Goal: Task Accomplishment & Management: Use online tool/utility

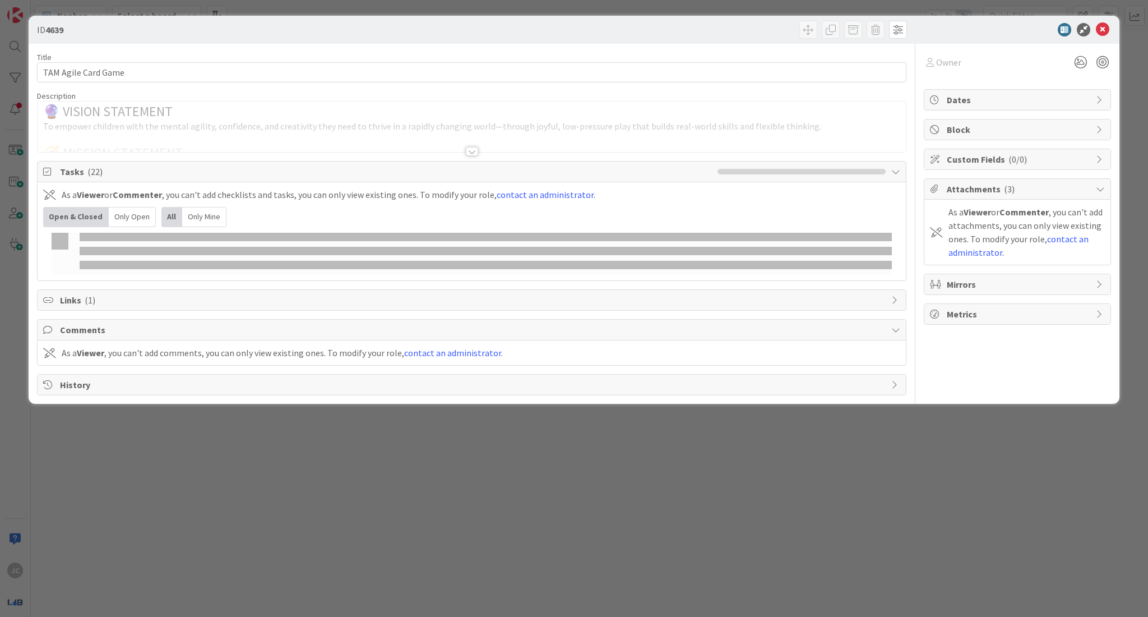
type input "TAM"
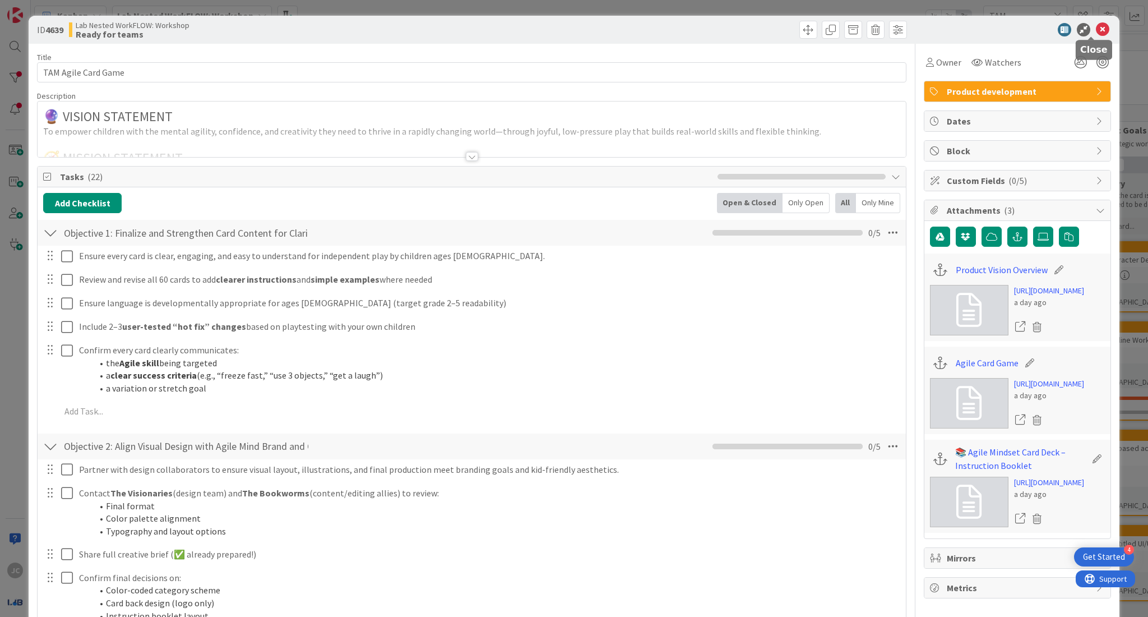
click at [1097, 32] on icon at bounding box center [1102, 29] width 13 height 13
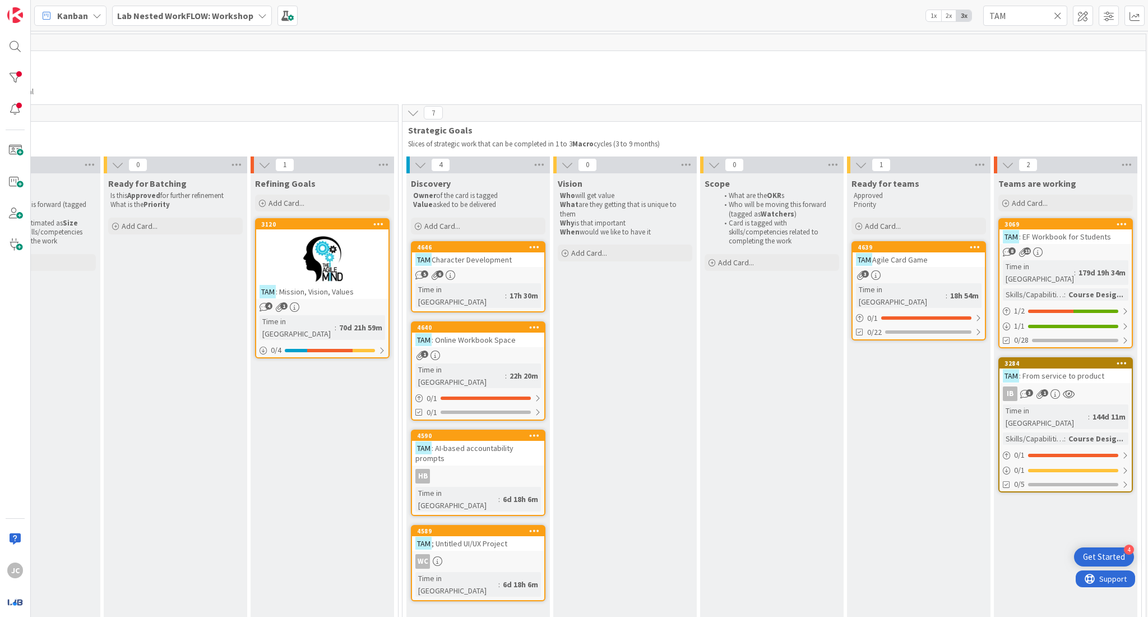
scroll to position [0, 690]
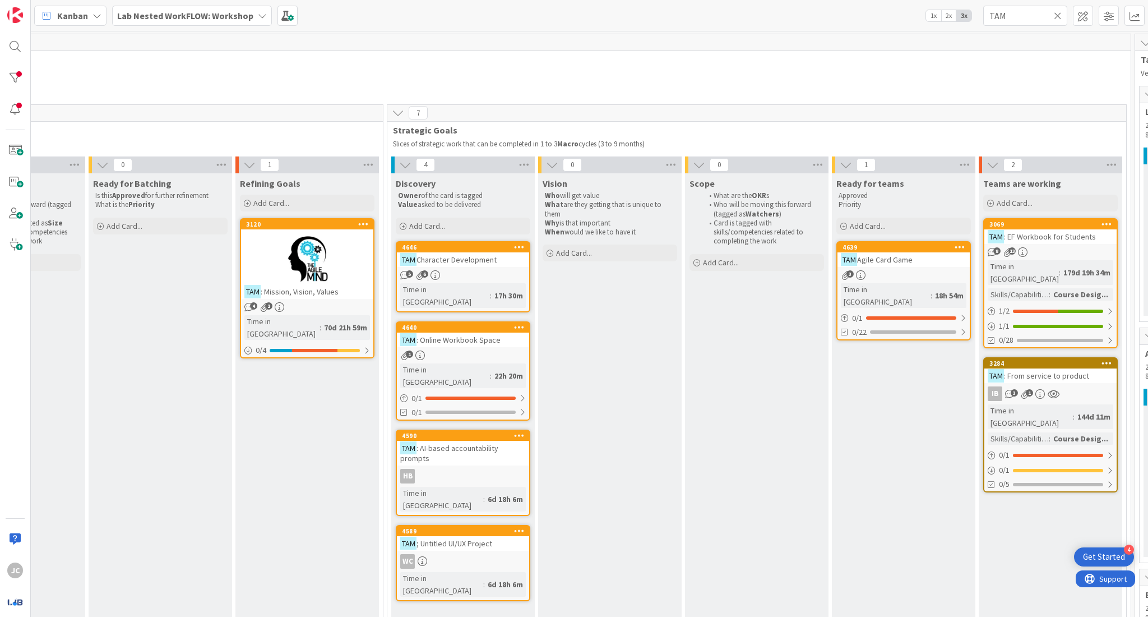
click at [476, 274] on div "5 6" at bounding box center [463, 275] width 132 height 10
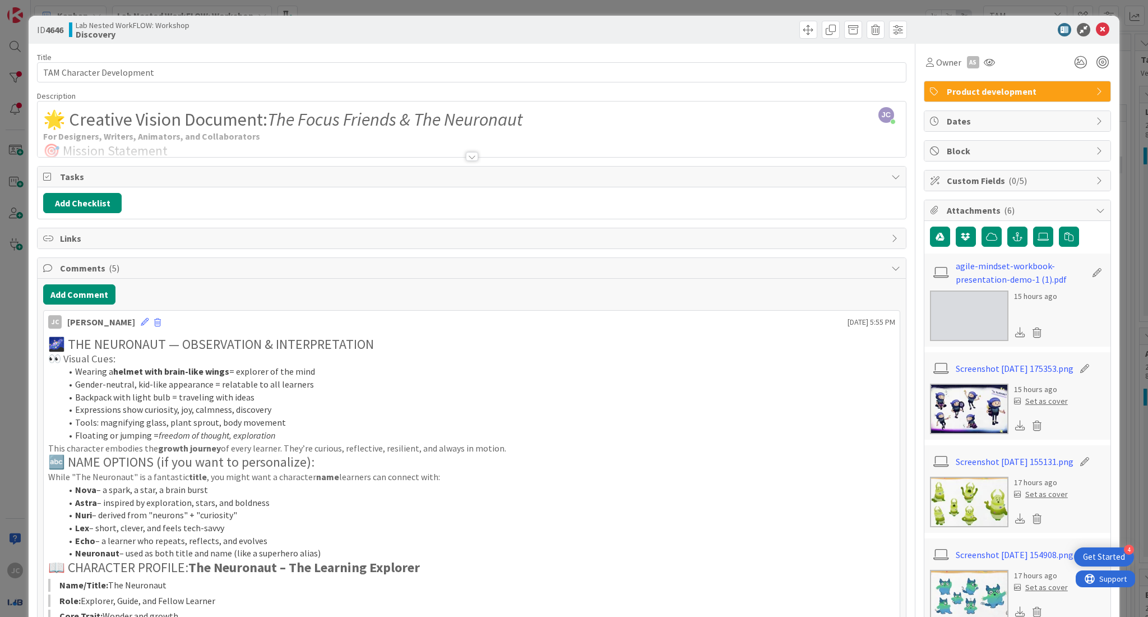
click at [466, 152] on div at bounding box center [472, 156] width 12 height 9
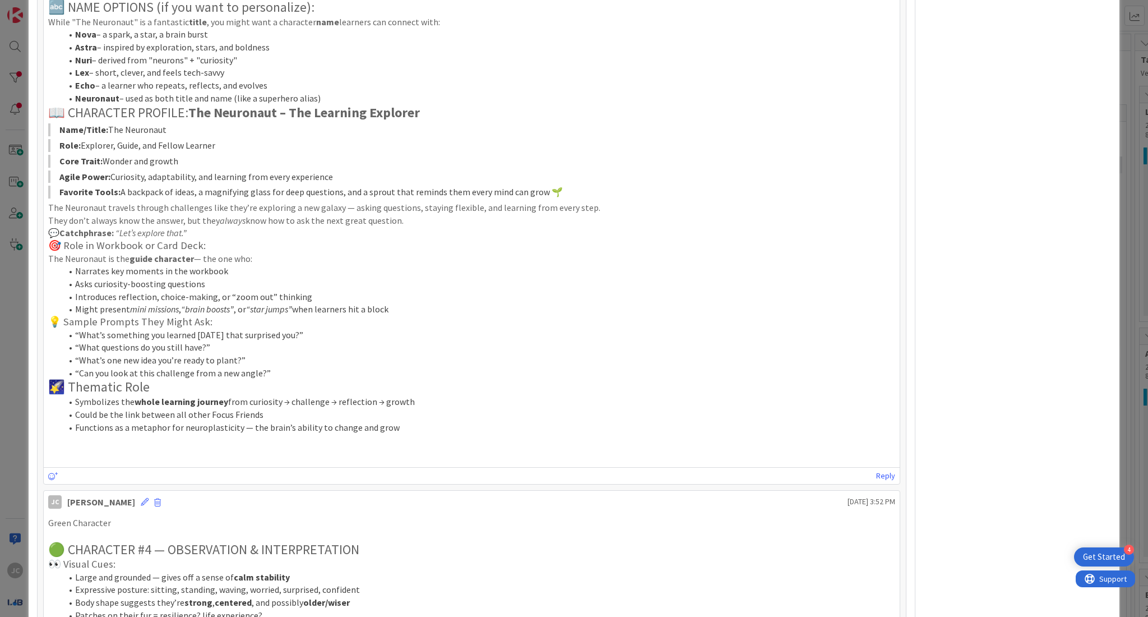
scroll to position [1664, 0]
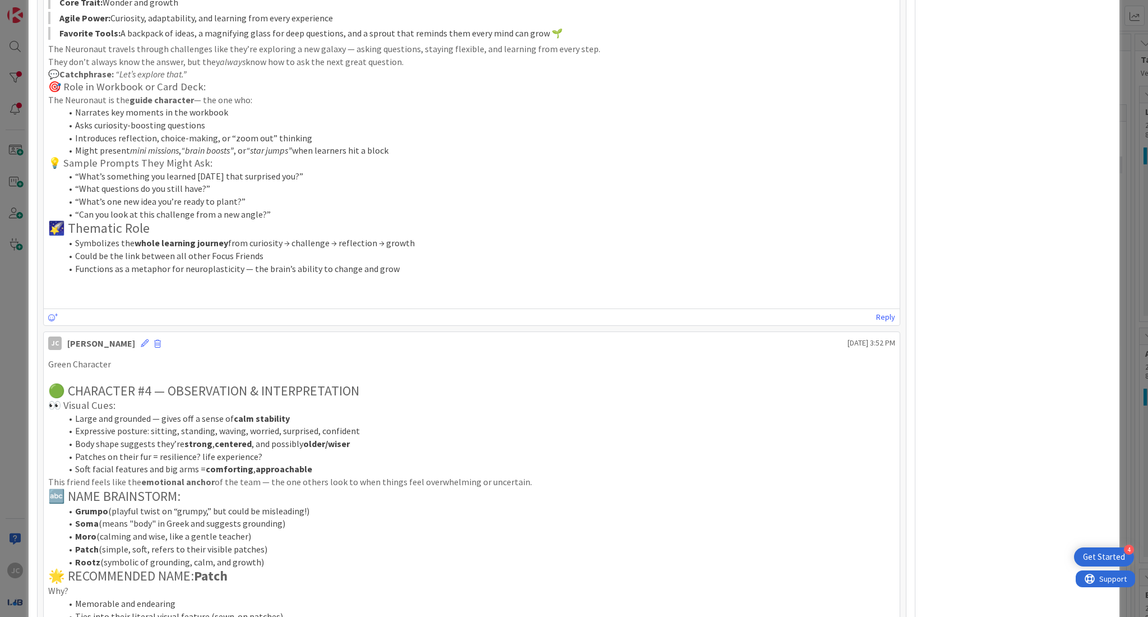
click at [469, 283] on p at bounding box center [471, 281] width 847 height 13
click at [410, 262] on li "Functions as a metaphor for neuroplasticity — the brain’s ability to change and…" at bounding box center [479, 268] width 834 height 13
click at [410, 281] on p at bounding box center [471, 281] width 847 height 13
click at [314, 286] on p at bounding box center [471, 281] width 847 height 13
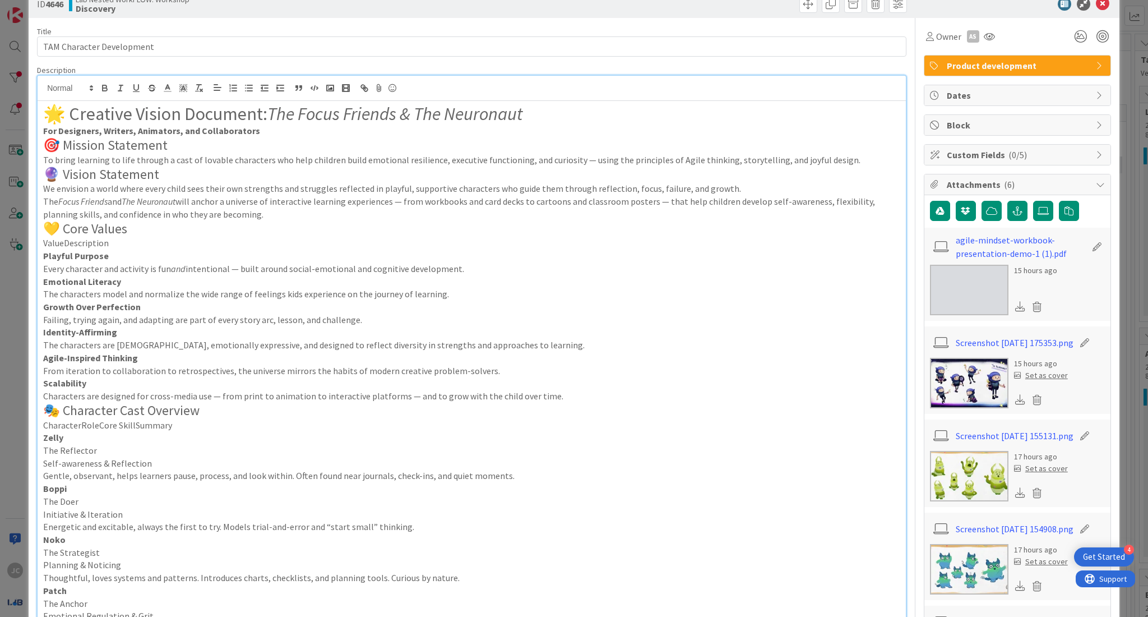
scroll to position [0, 0]
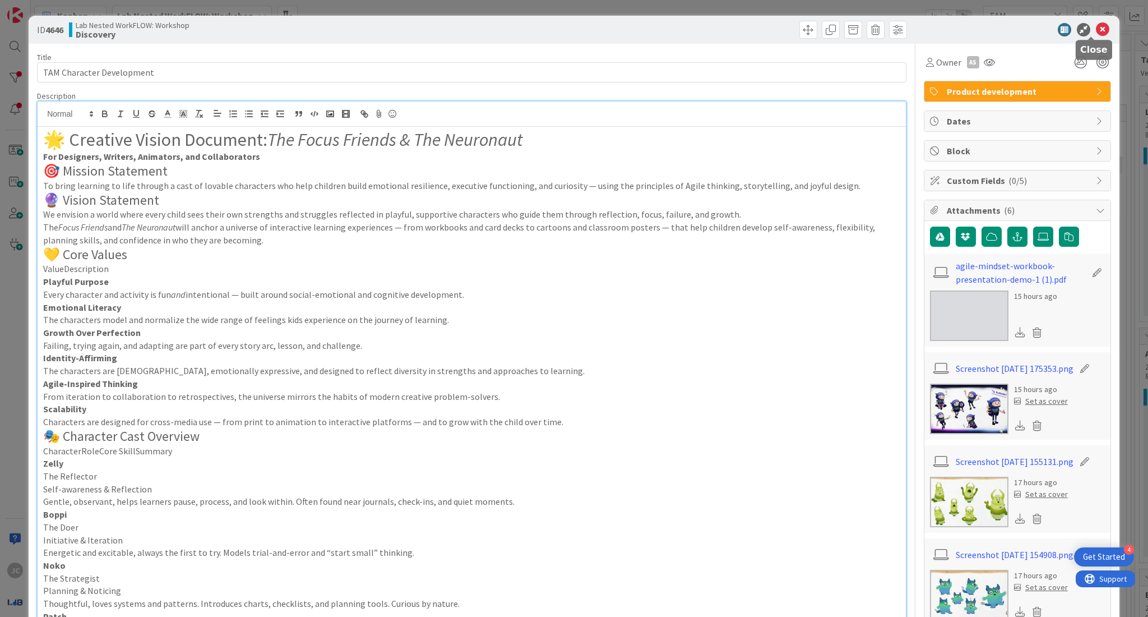
click at [1096, 25] on icon at bounding box center [1102, 29] width 13 height 13
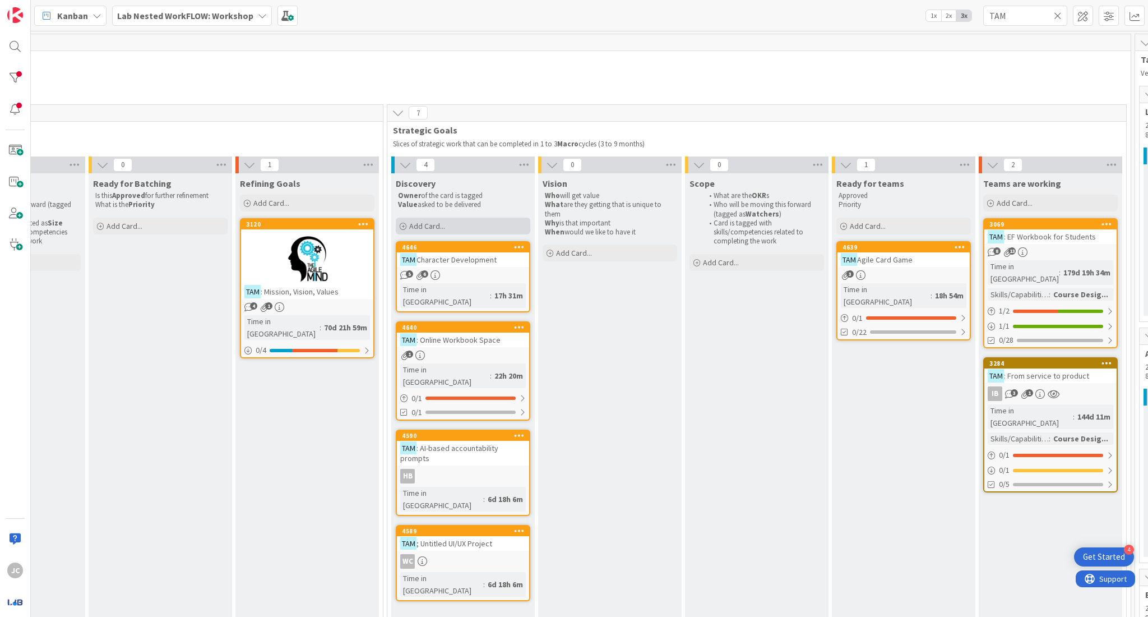
click at [478, 230] on div "Add Card..." at bounding box center [463, 226] width 135 height 17
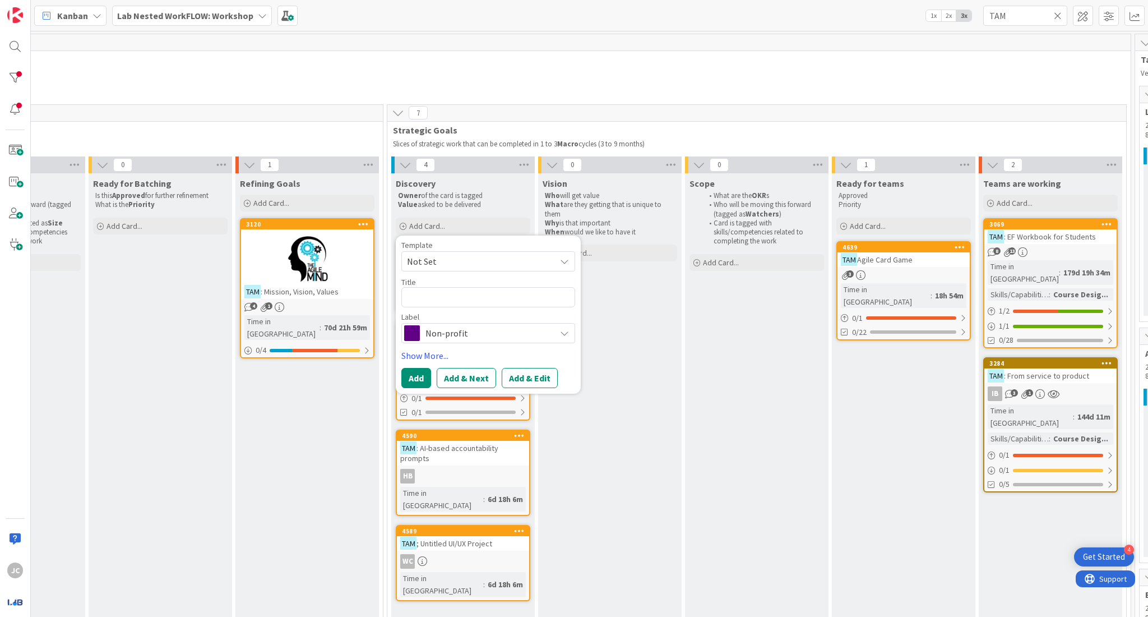
click at [486, 334] on span "Non-profit" at bounding box center [488, 333] width 124 height 16
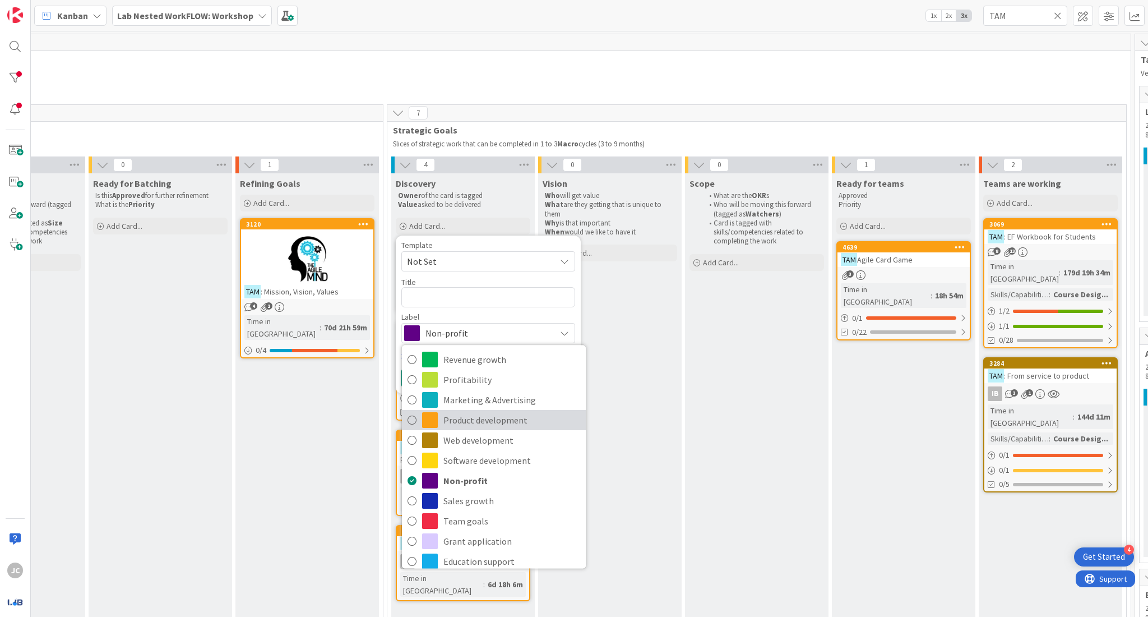
click at [490, 415] on span "Product development" at bounding box center [511, 420] width 137 height 17
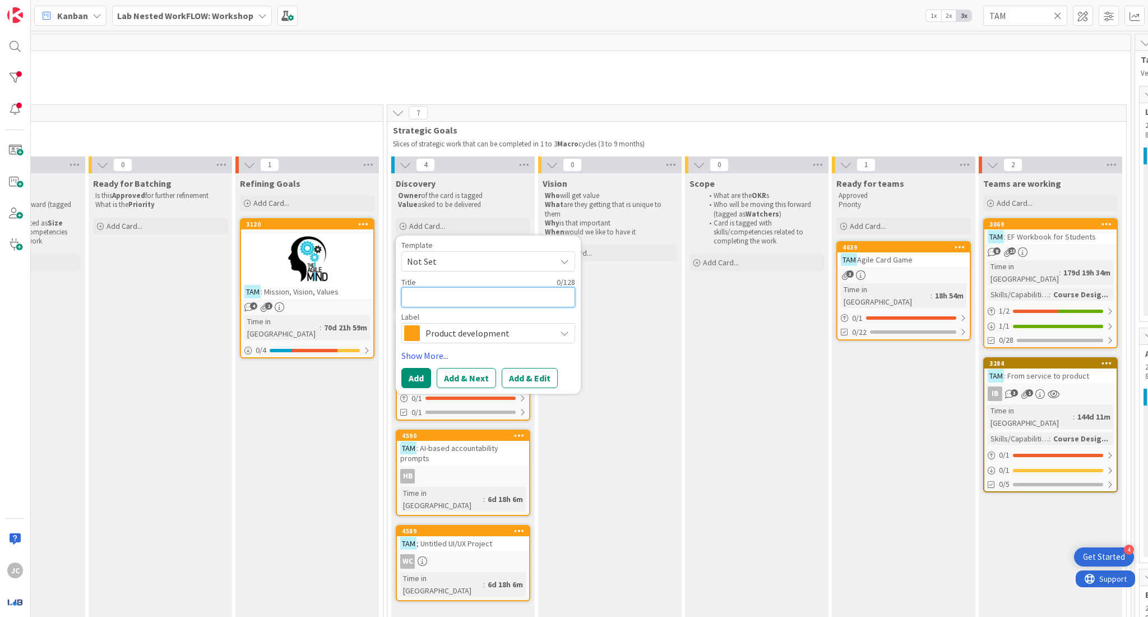
click at [441, 301] on textarea at bounding box center [488, 297] width 174 height 20
type textarea "x"
type textarea "T"
type textarea "x"
type textarea "TA"
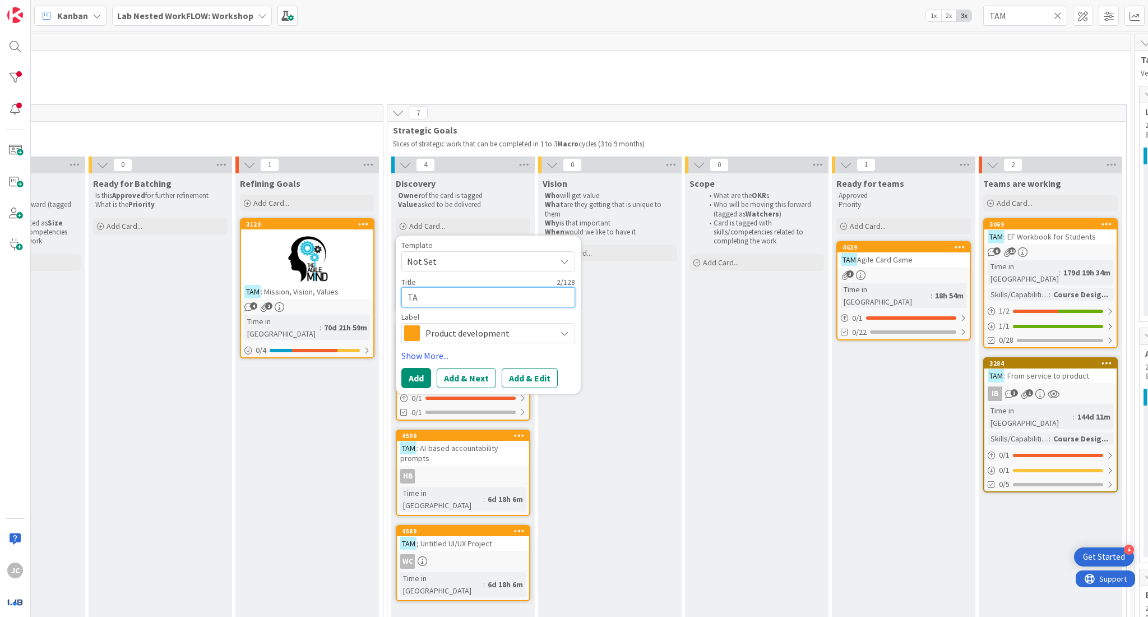
type textarea "x"
type textarea "TAM"
type textarea "x"
type textarea "TAM"
type textarea "x"
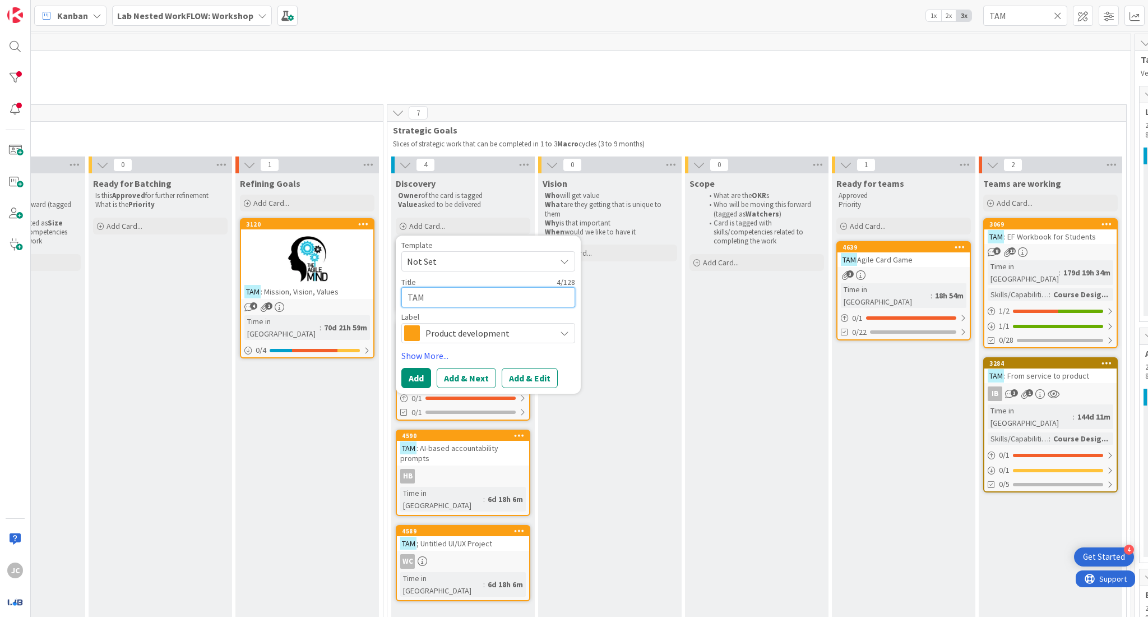
type textarea "TAM M"
type textarea "x"
type textarea "TAM Ma"
type textarea "x"
type textarea "TAM Mar"
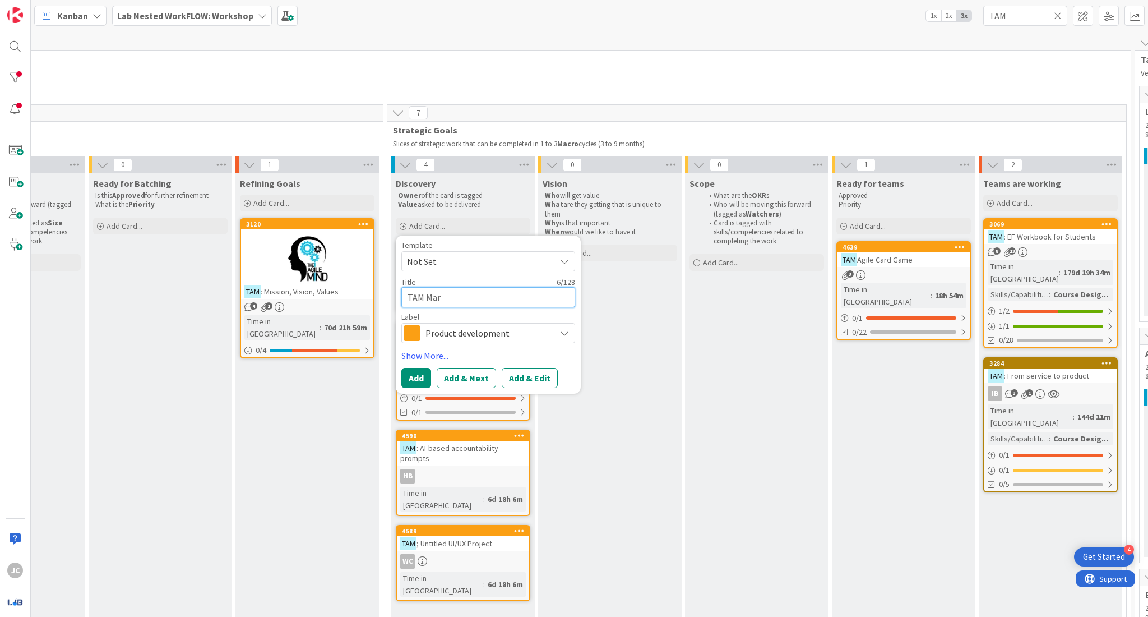
type textarea "x"
type textarea "[PERSON_NAME]"
type textarea "x"
type textarea "[PERSON_NAME]"
type textarea "x"
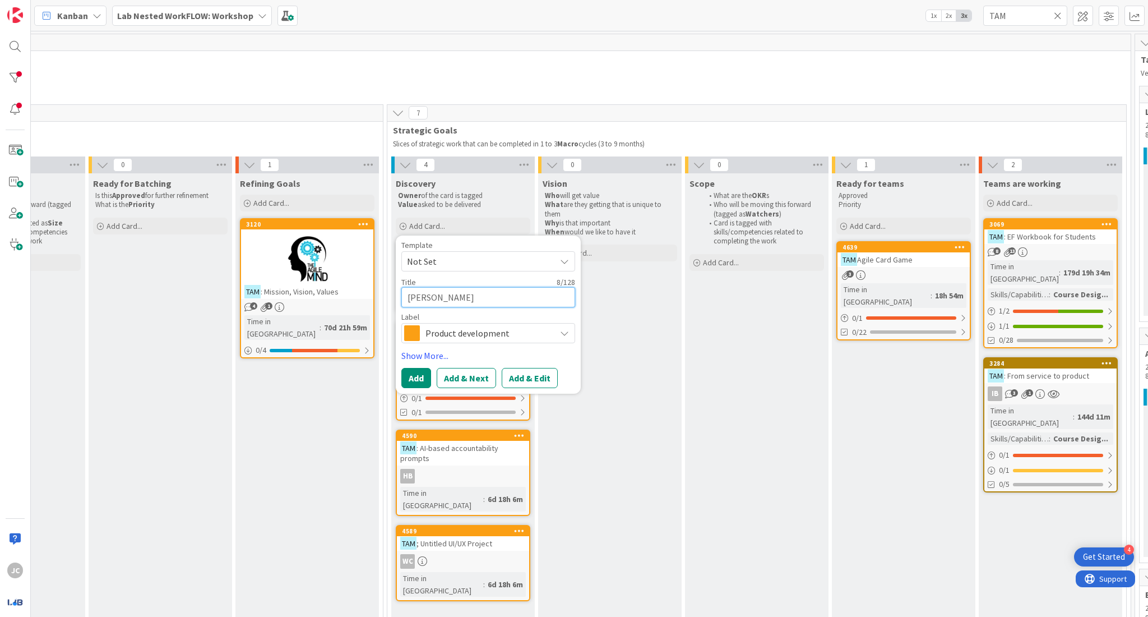
type textarea "TAM Market"
type textarea "x"
type textarea "TAM Marketi"
type textarea "x"
type textarea "TAM Marketing"
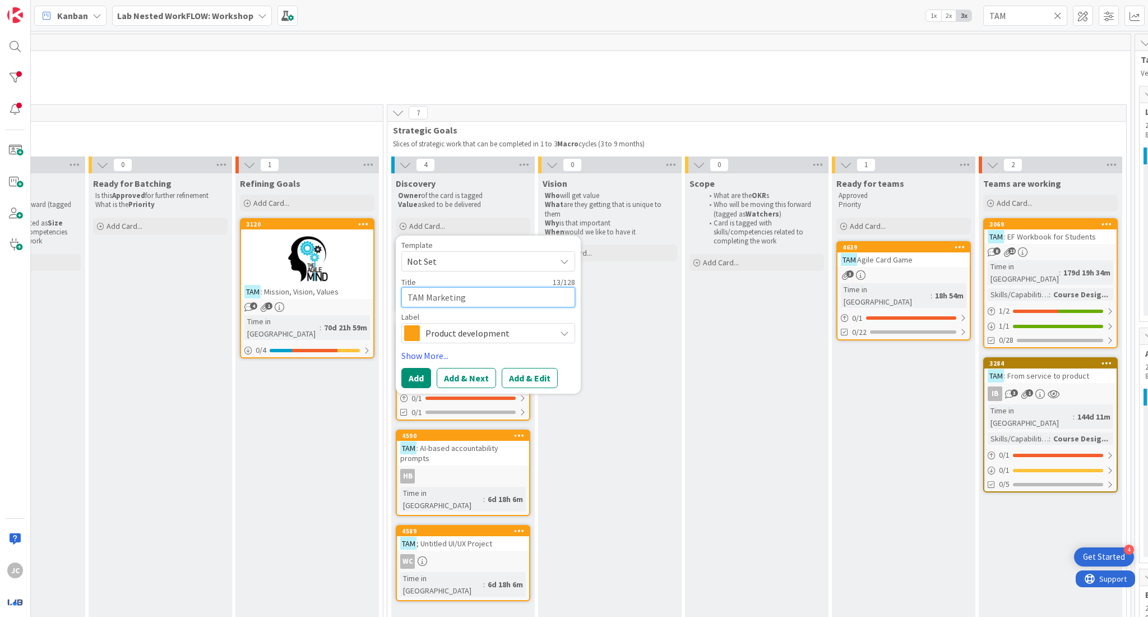
type textarea "x"
type textarea "TAM Marketing"
type textarea "x"
type textarea "TAM Marketing S"
type textarea "x"
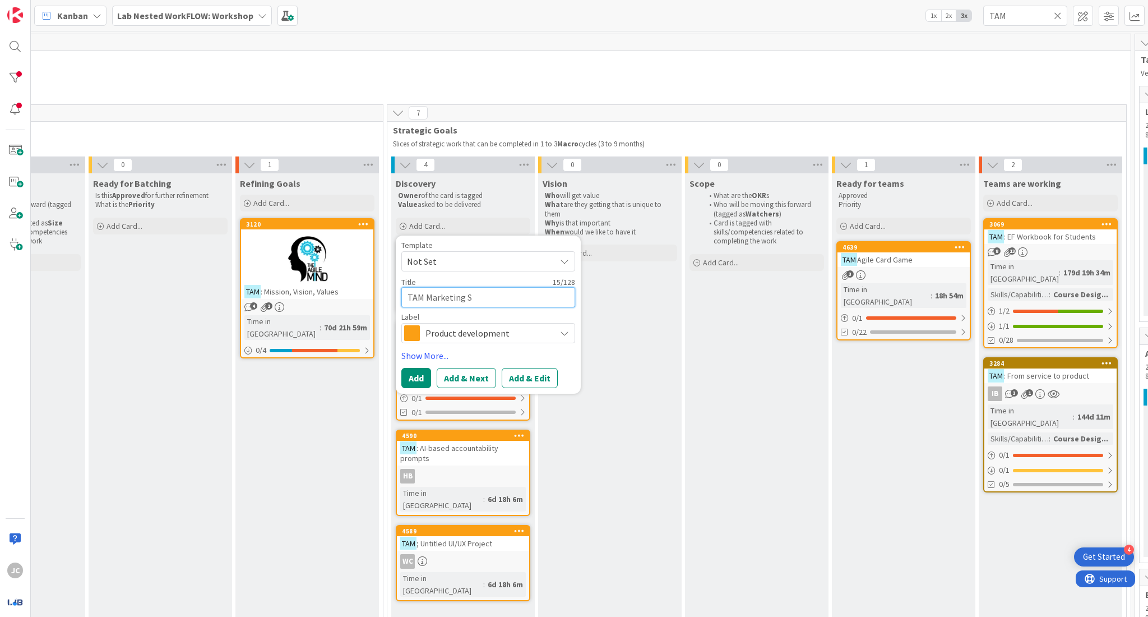
type textarea "TAM Marketing St"
type textarea "x"
type textarea "TAM Marketing Str"
type textarea "x"
type textarea "TAM Marketing Stra"
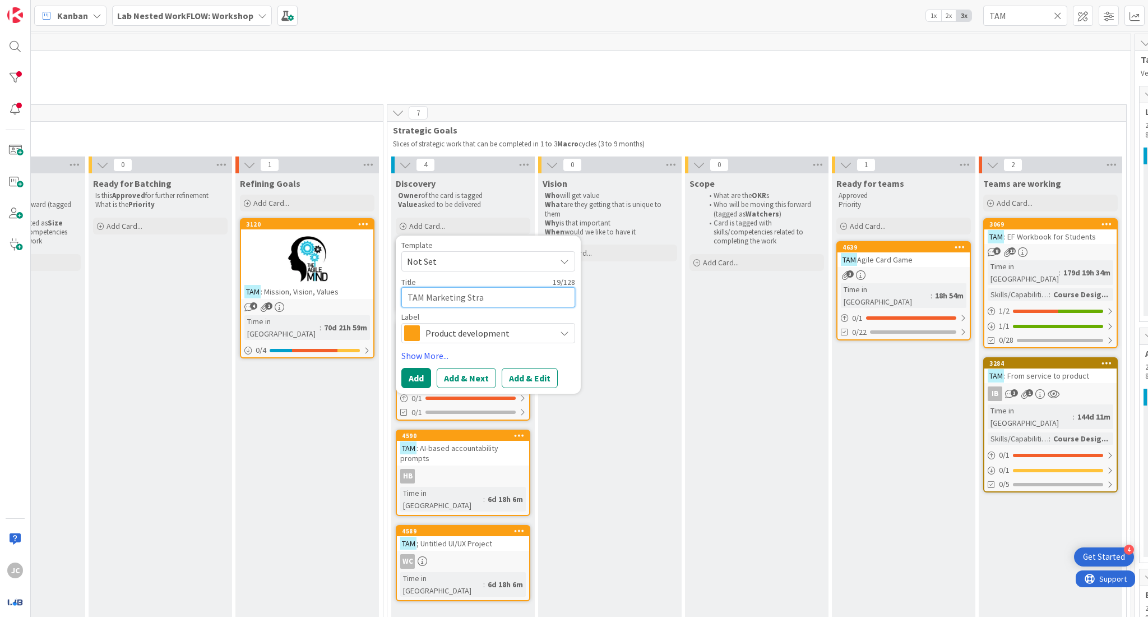
type textarea "x"
type textarea "TAM Marketing Strate"
type textarea "x"
type textarea "TAM Marketing Strateg"
type textarea "x"
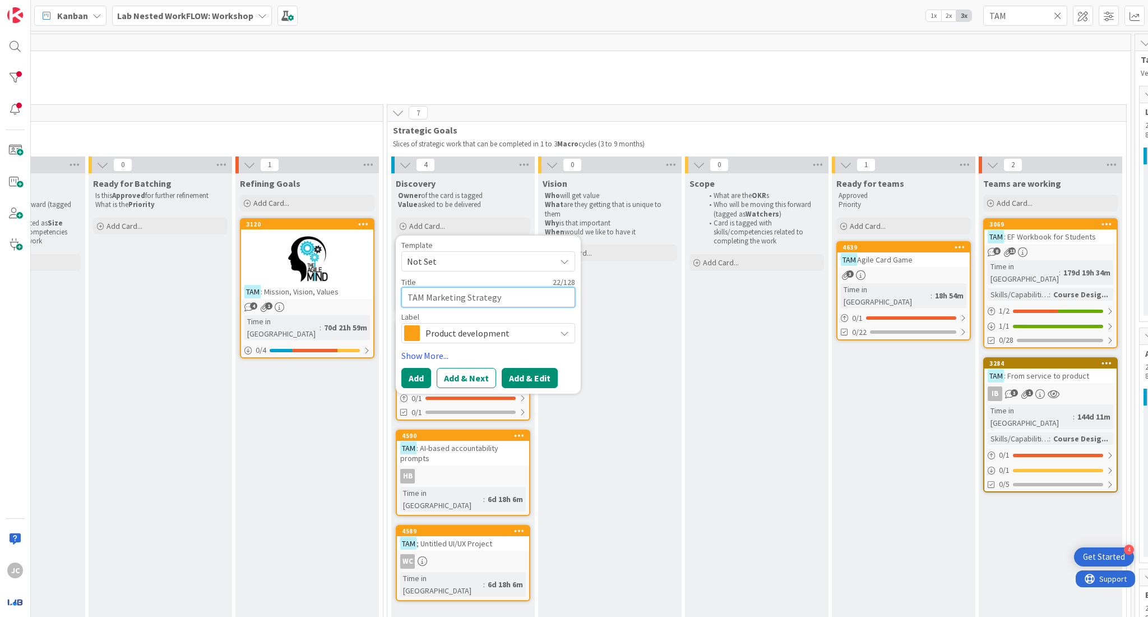
type textarea "TAM Marketing Strategy"
click at [523, 381] on button "Add & Edit" at bounding box center [530, 378] width 56 height 20
